Goal: Task Accomplishment & Management: Use online tool/utility

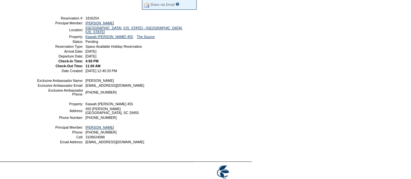
scroll to position [122, 0]
drag, startPoint x: 126, startPoint y: 149, endPoint x: 85, endPoint y: 150, distance: 41.2
click at [85, 143] on td "[EMAIL_ADDRESS][DOMAIN_NAME]" at bounding box center [140, 142] width 113 height 4
copy span "[EMAIL_ADDRESS][DOMAIN_NAME]"
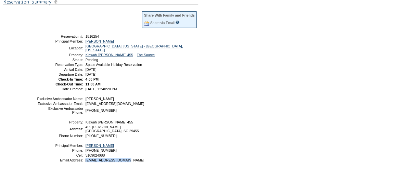
scroll to position [104, 0]
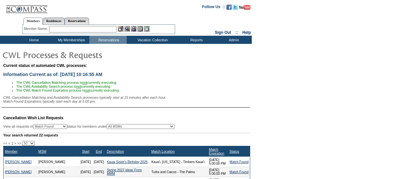
select select "-1"
select select "50"
click at [86, 30] on input "text" at bounding box center [83, 29] width 68 height 6
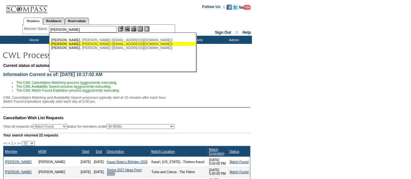
click at [95, 45] on div "[PERSON_NAME] ([EMAIL_ADDRESS][DOMAIN_NAME])" at bounding box center [122, 44] width 143 height 4
type input "[PERSON_NAME] ([EMAIL_ADDRESS][DOMAIN_NAME])"
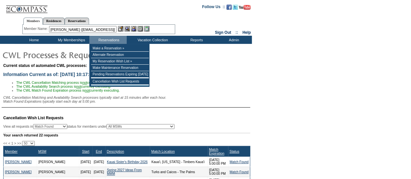
click at [135, 28] on img at bounding box center [134, 29] width 6 height 6
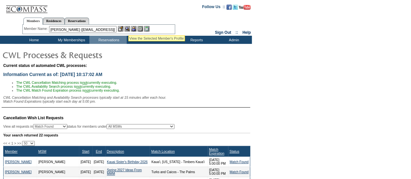
click at [129, 27] on img at bounding box center [127, 29] width 6 height 6
